Goal: Transaction & Acquisition: Purchase product/service

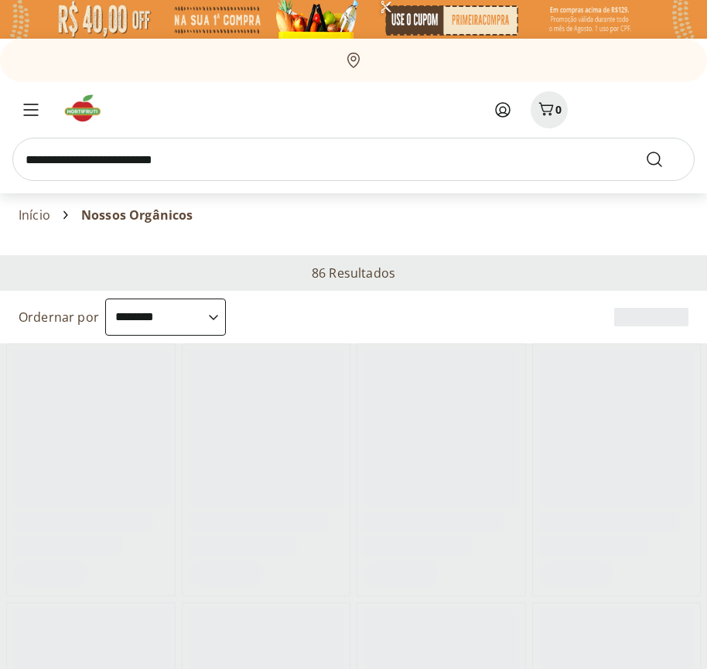
select select "**********"
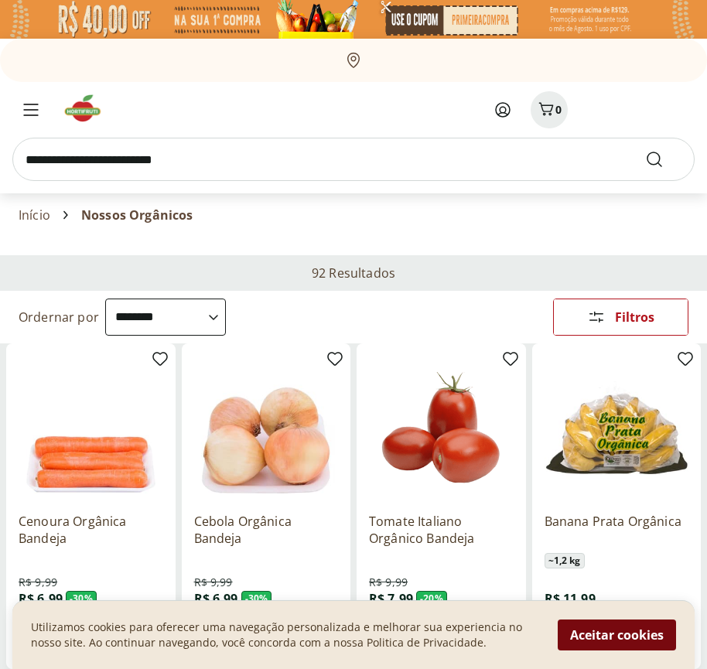
click at [616, 635] on button "Aceitar cookies" at bounding box center [617, 635] width 118 height 31
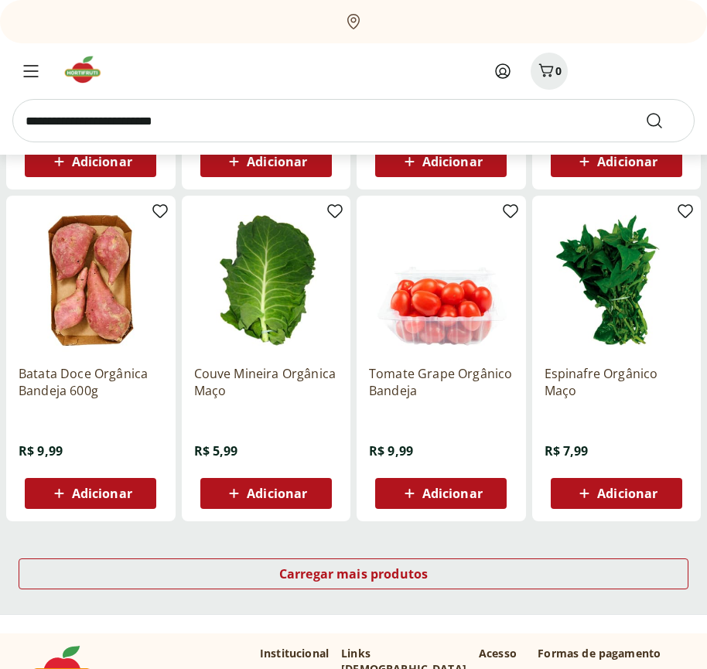
scroll to position [806, 0]
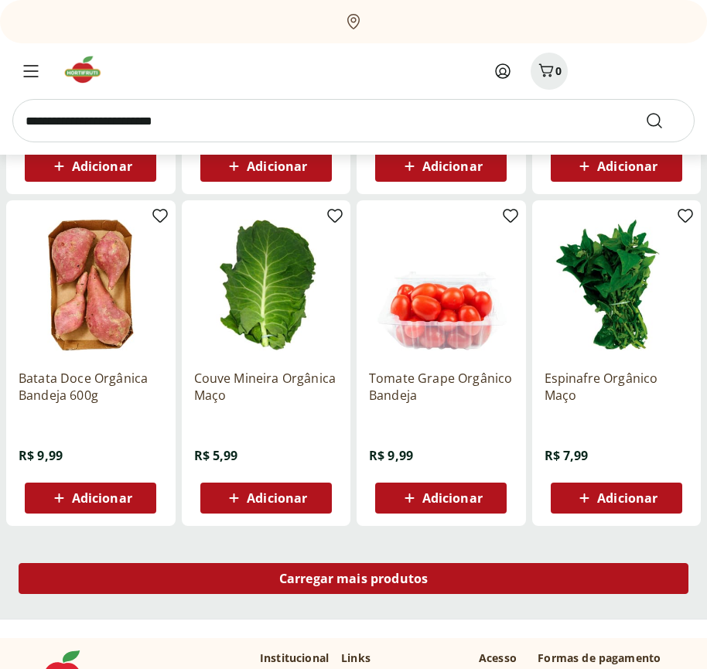
click at [353, 581] on span "Carregar mais produtos" at bounding box center [353, 578] width 149 height 12
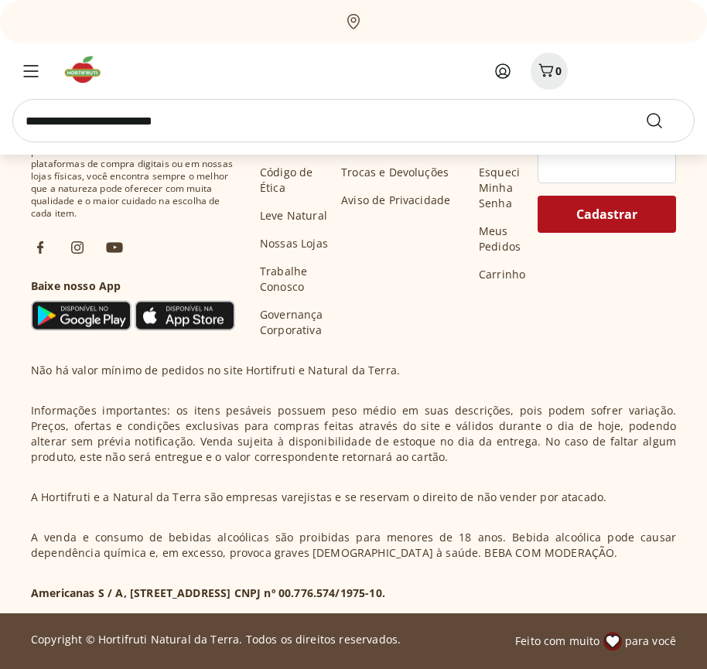
scroll to position [1806, 0]
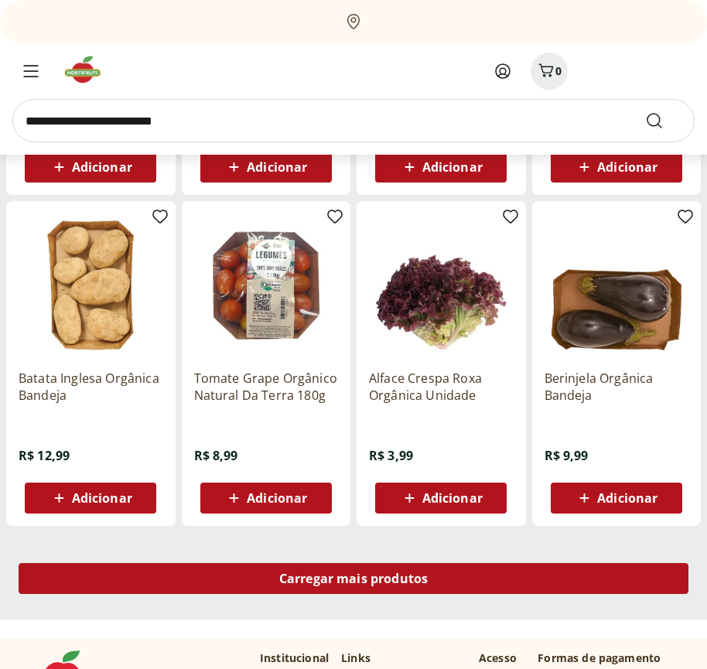
click at [353, 579] on span "Carregar mais produtos" at bounding box center [353, 578] width 149 height 12
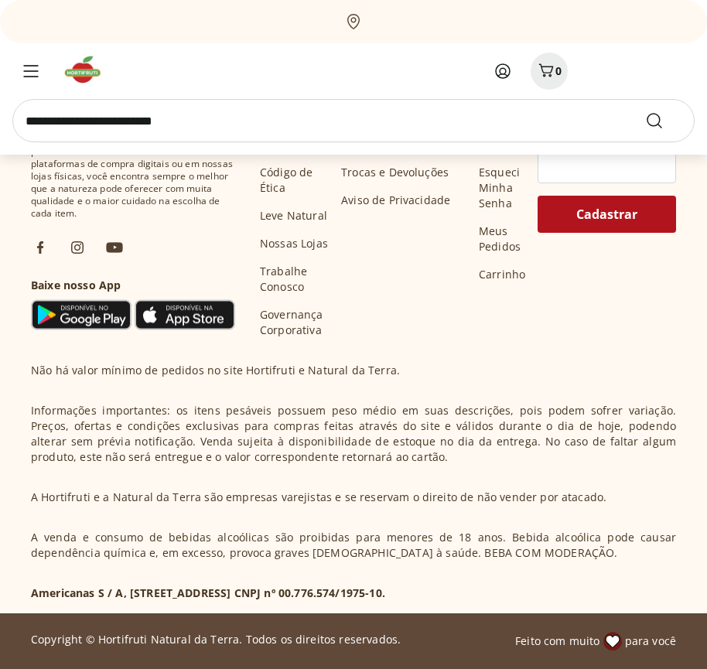
scroll to position [2807, 0]
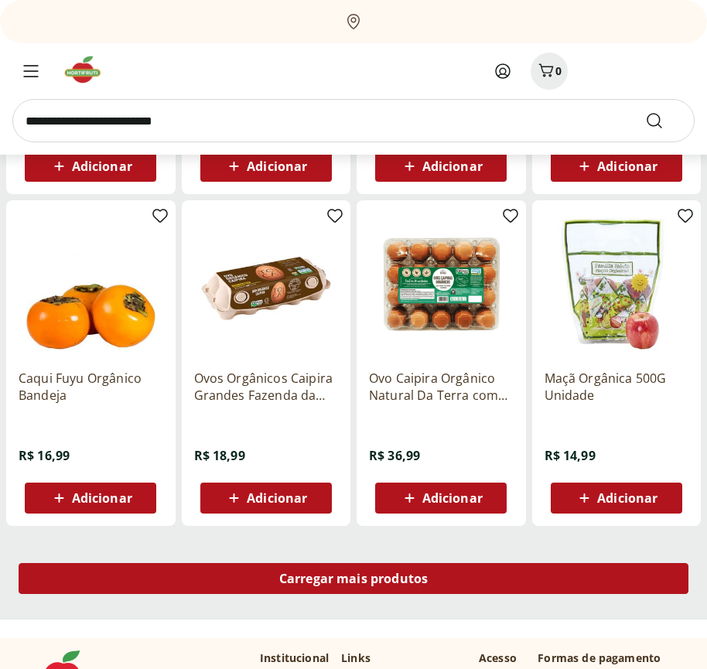
click at [353, 581] on span "Carregar mais produtos" at bounding box center [353, 578] width 149 height 12
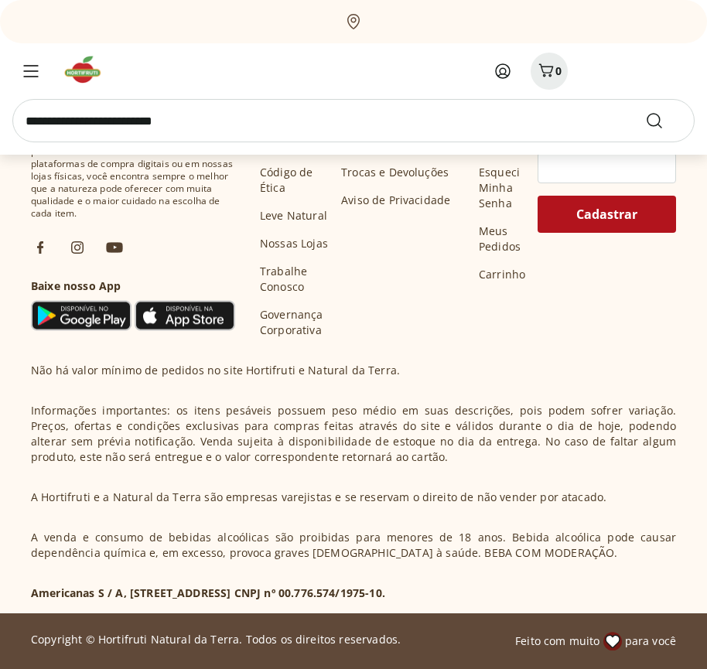
scroll to position [3807, 0]
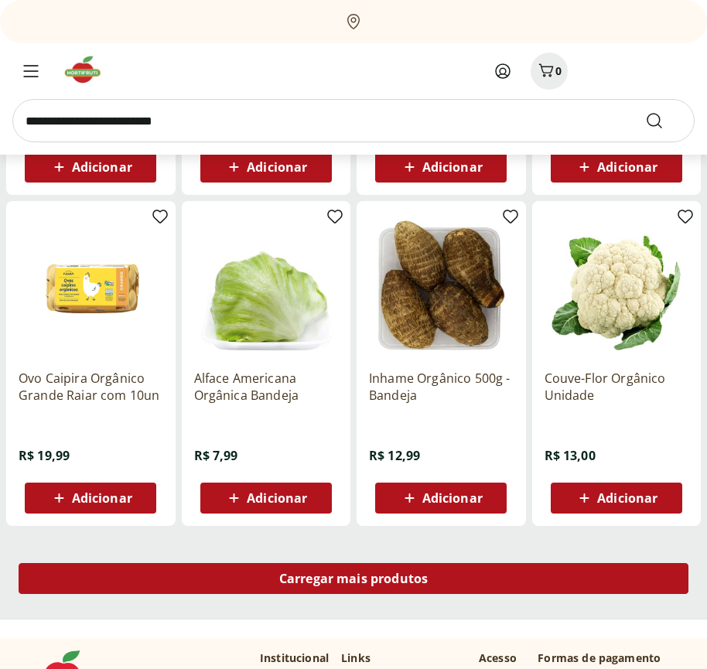
click at [353, 579] on span "Carregar mais produtos" at bounding box center [353, 578] width 149 height 12
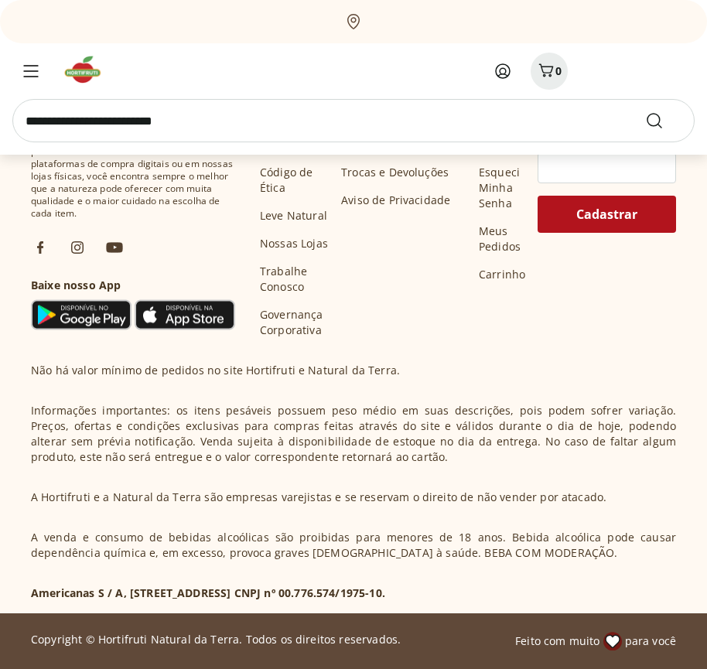
scroll to position [4808, 0]
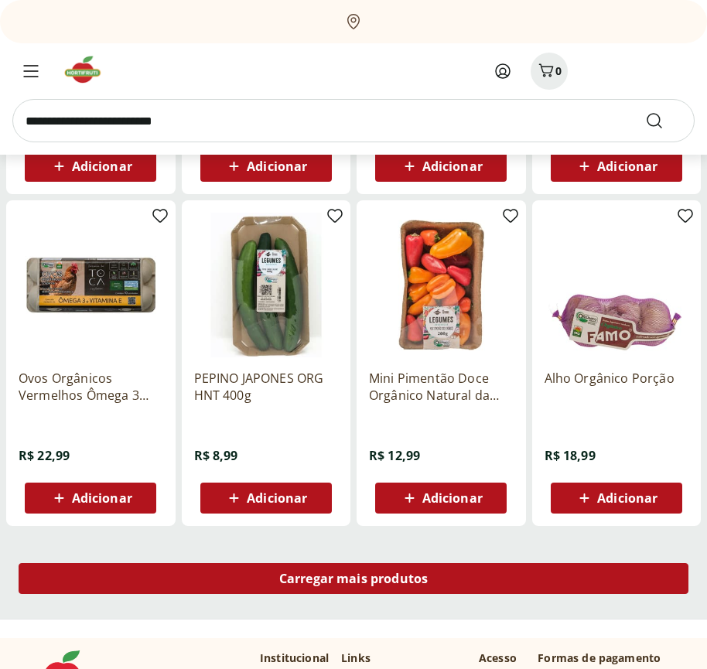
click at [353, 581] on span "Carregar mais produtos" at bounding box center [353, 578] width 149 height 12
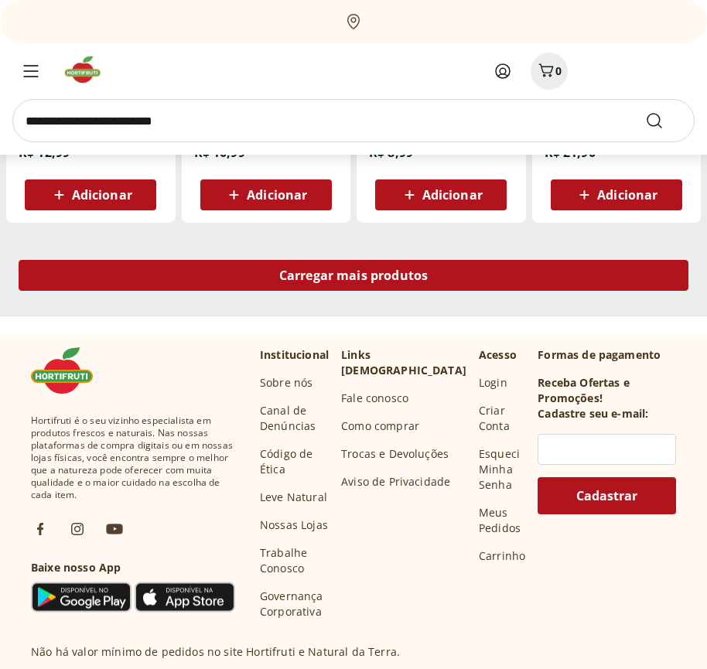
scroll to position [5808, 0]
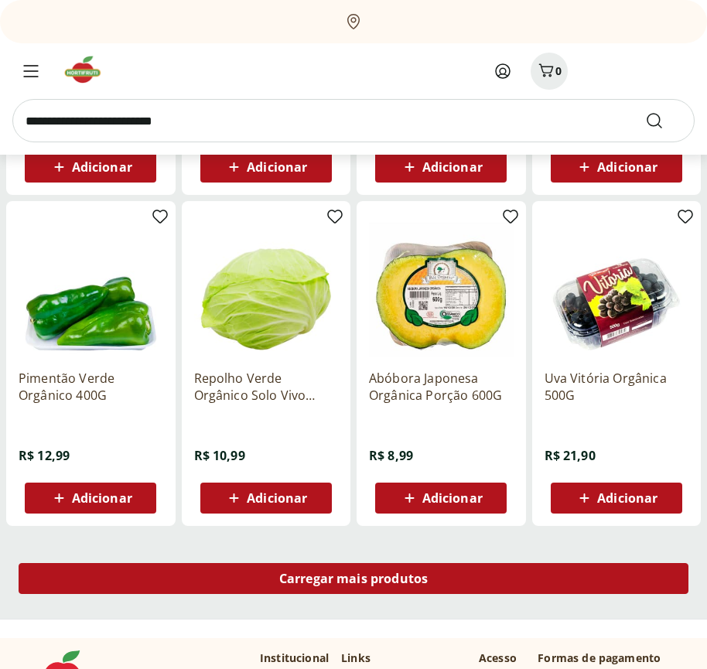
click at [353, 579] on span "Carregar mais produtos" at bounding box center [353, 578] width 149 height 12
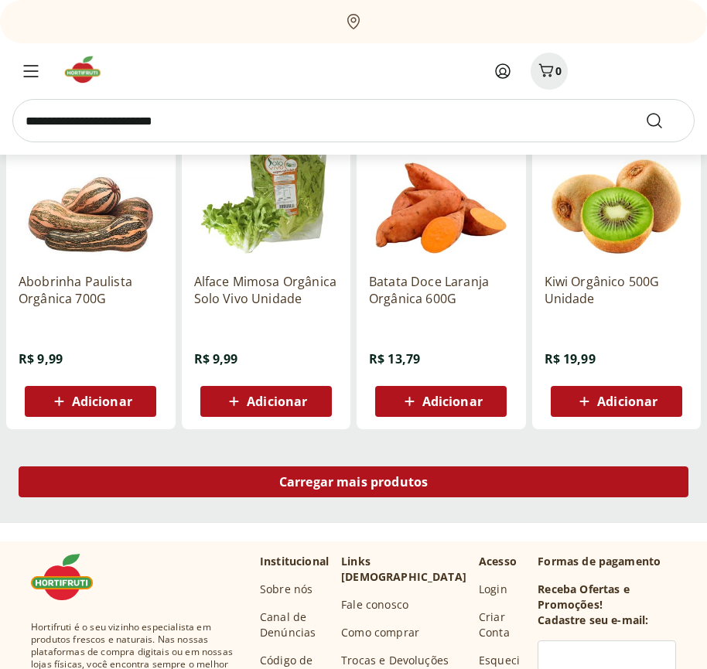
scroll to position [6809, 0]
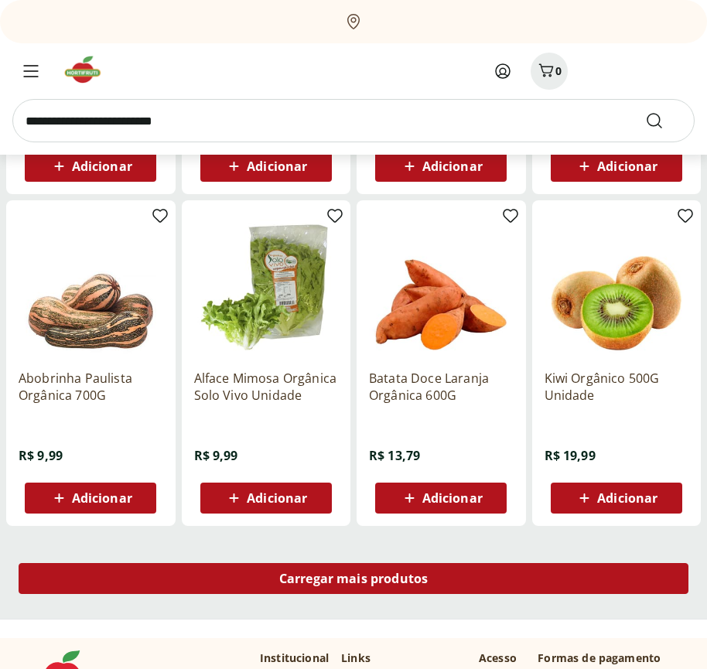
click at [353, 581] on span "Carregar mais produtos" at bounding box center [353, 578] width 149 height 12
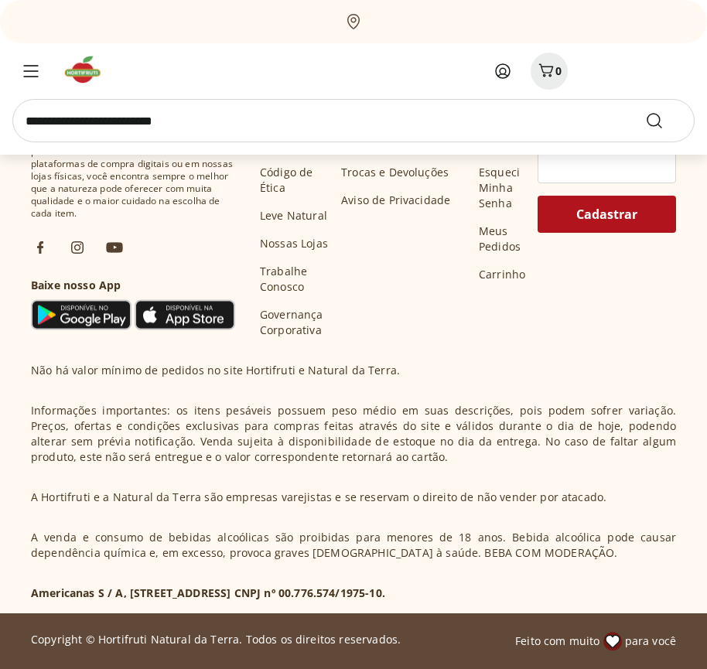
scroll to position [7397, 0]
